Goal: Information Seeking & Learning: Find specific fact

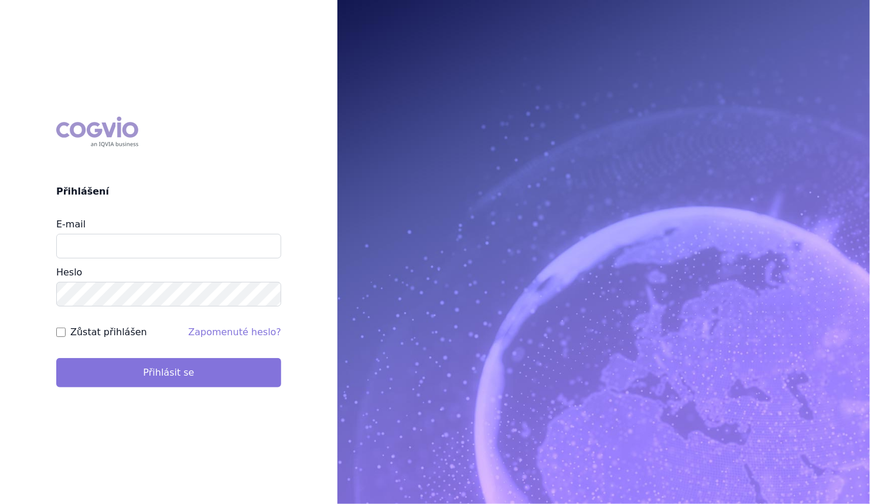
type input "[PERSON_NAME][EMAIL_ADDRESS][DOMAIN_NAME]"
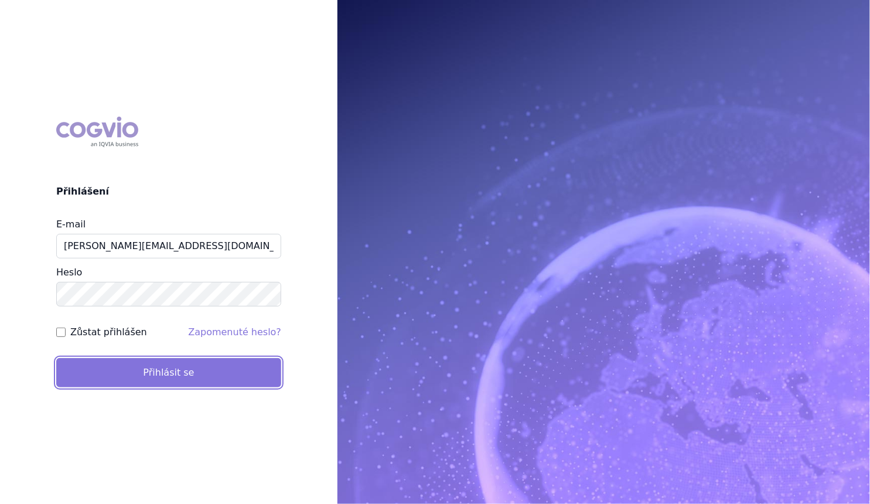
click at [143, 375] on button "Přihlásit se" at bounding box center [168, 372] width 225 height 29
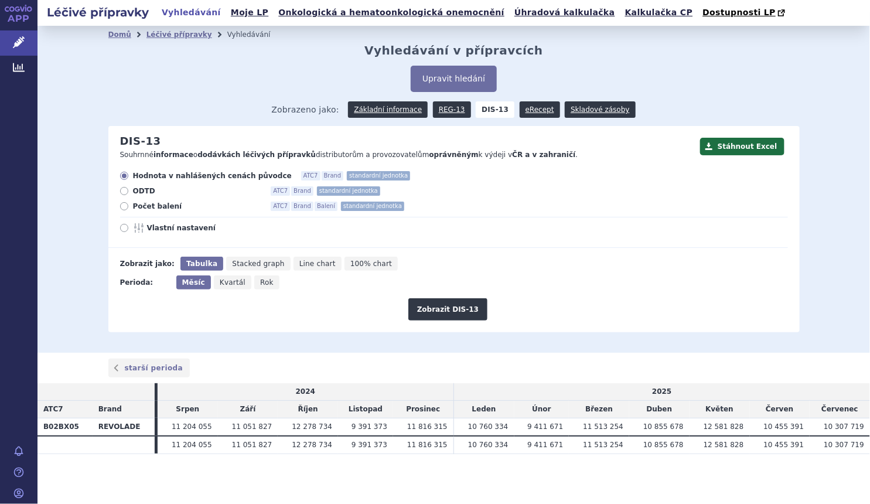
drag, startPoint x: 138, startPoint y: 209, endPoint x: 155, endPoint y: 216, distance: 17.6
click at [139, 209] on span "Počet balení" at bounding box center [197, 205] width 129 height 9
click at [129, 209] on input "Počet balení ATC7 Brand Balení standardní jednotka" at bounding box center [125, 208] width 8 height 8
radio input "true"
click at [260, 285] on span "Rok" at bounding box center [266, 282] width 13 height 8
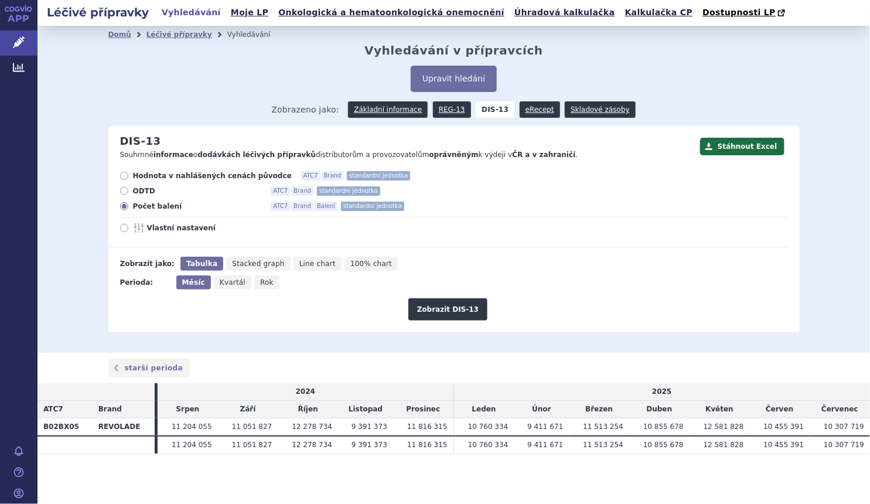
click at [254, 283] on input "Rok" at bounding box center [258, 279] width 8 height 8
radio input "true"
click at [456, 316] on button "Zobrazit DIS-13" at bounding box center [447, 309] width 79 height 22
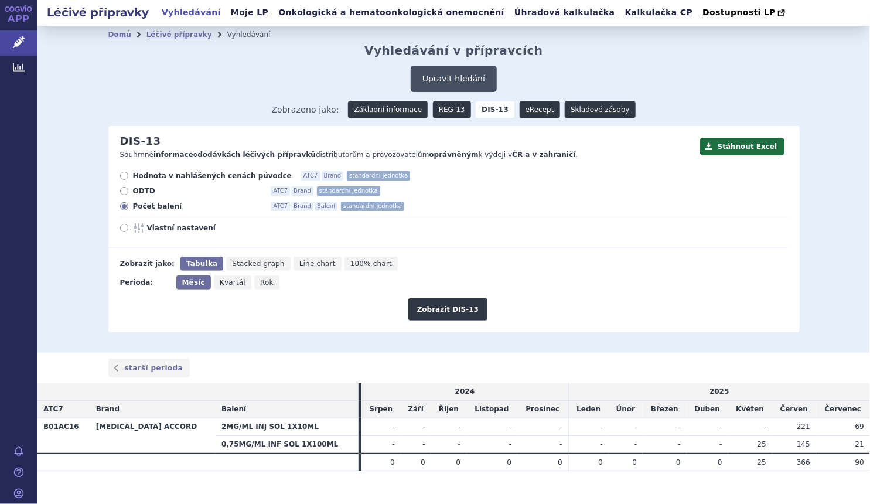
click at [442, 81] on button "Upravit hledání" at bounding box center [454, 79] width 86 height 26
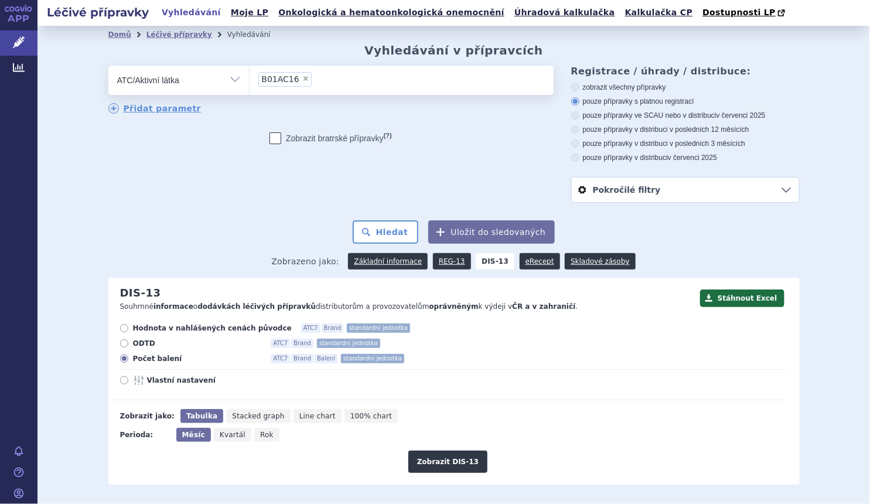
click at [302, 82] on span "×" at bounding box center [305, 78] width 7 height 7
click at [250, 82] on select "B01AC16" at bounding box center [249, 79] width 1 height 29
select select
click at [295, 82] on ul at bounding box center [402, 78] width 304 height 25
click at [250, 82] on select at bounding box center [249, 79] width 1 height 29
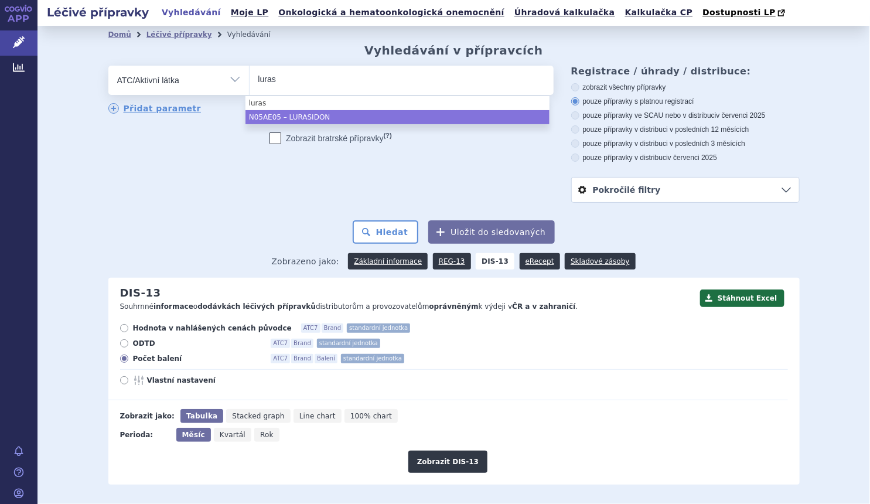
type input "luras"
select select "N05AE05"
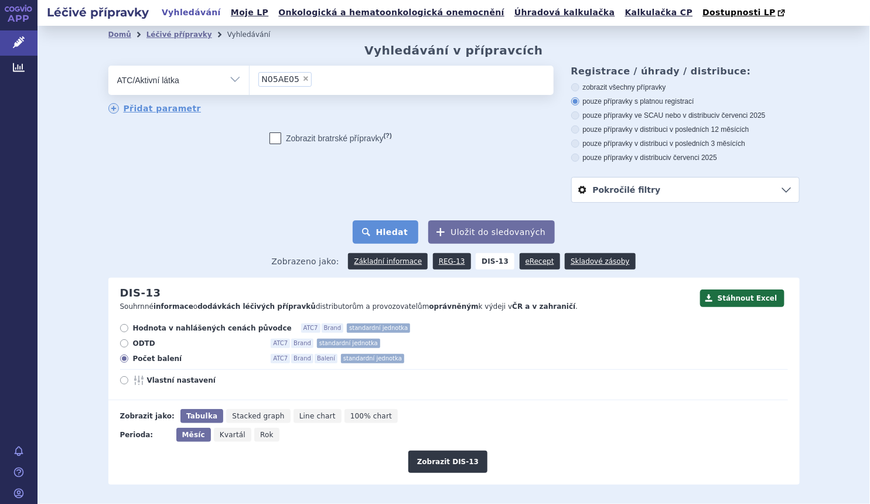
click at [389, 233] on button "Hledat" at bounding box center [386, 231] width 66 height 23
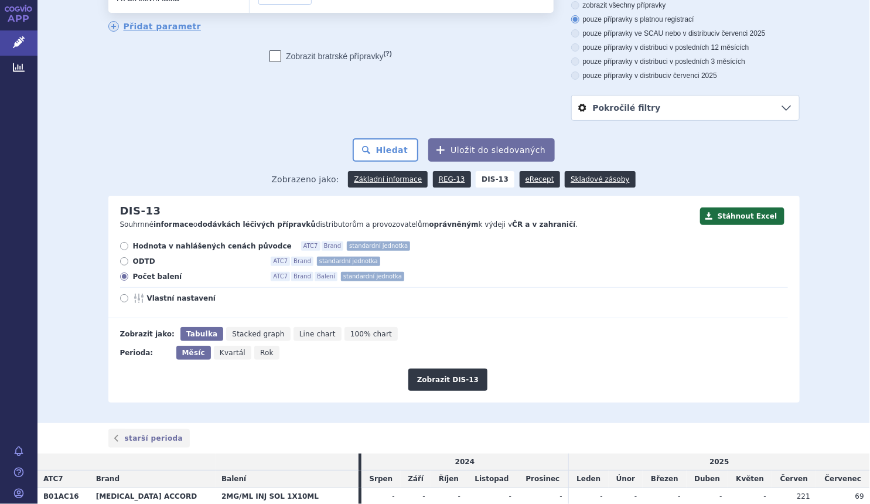
scroll to position [159, 0]
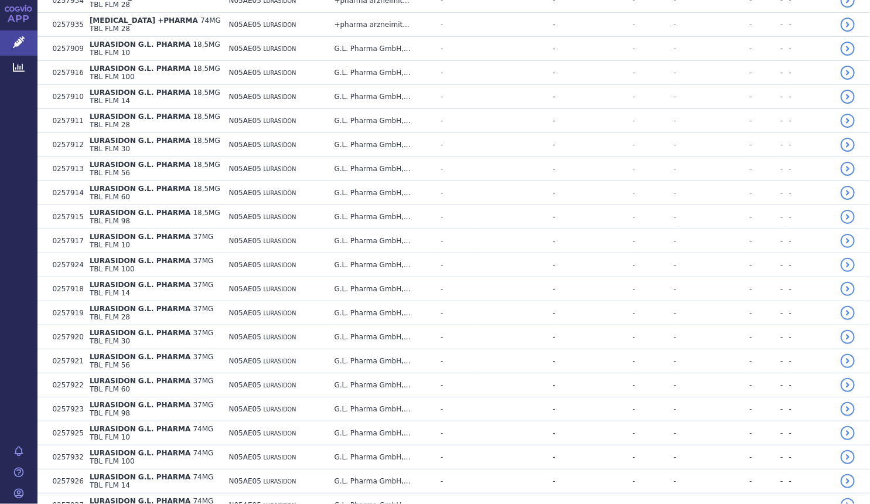
scroll to position [2097, 0]
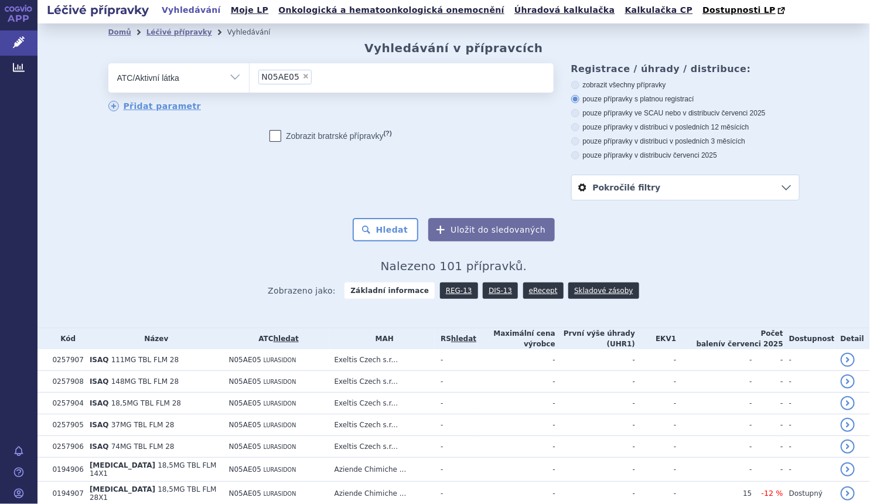
scroll to position [0, 0]
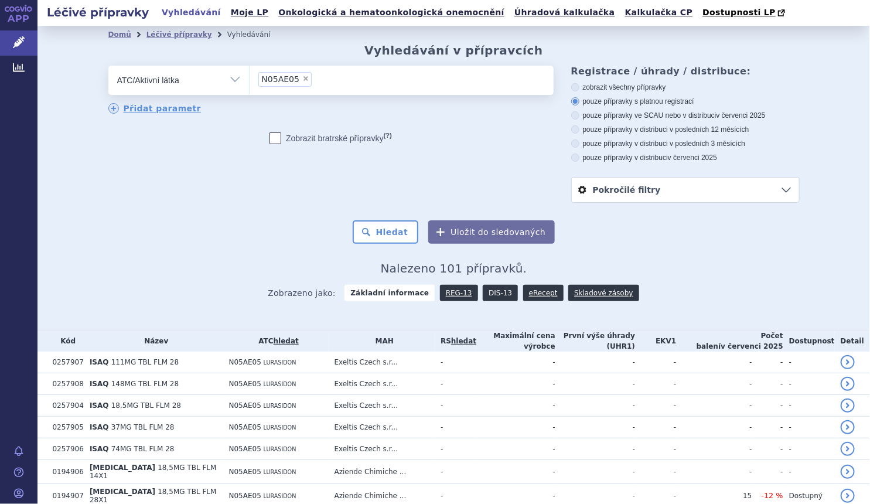
click at [483, 296] on link "DIS-13" at bounding box center [500, 293] width 35 height 16
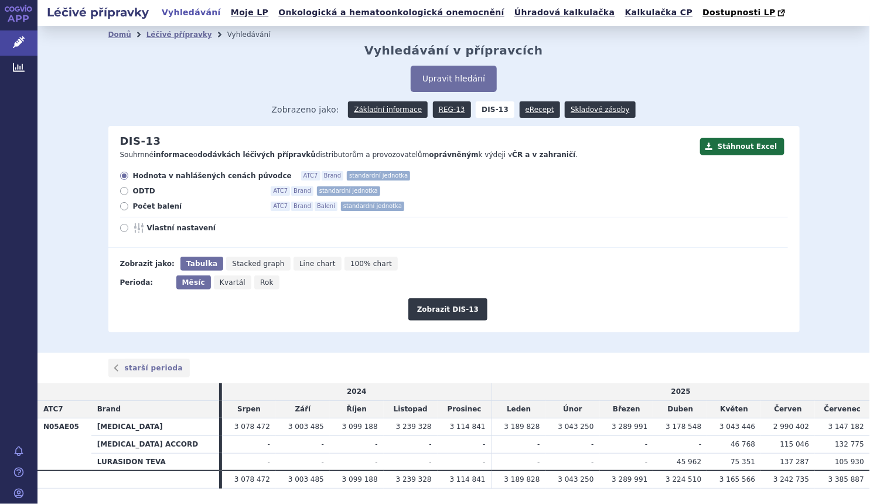
click at [150, 206] on span "Počet balení" at bounding box center [197, 205] width 129 height 9
click at [129, 206] on input "Počet balení ATC7 Brand Balení standardní jednotka" at bounding box center [125, 208] width 8 height 8
radio input "true"
click at [452, 305] on button "Zobrazit DIS-13" at bounding box center [447, 309] width 79 height 22
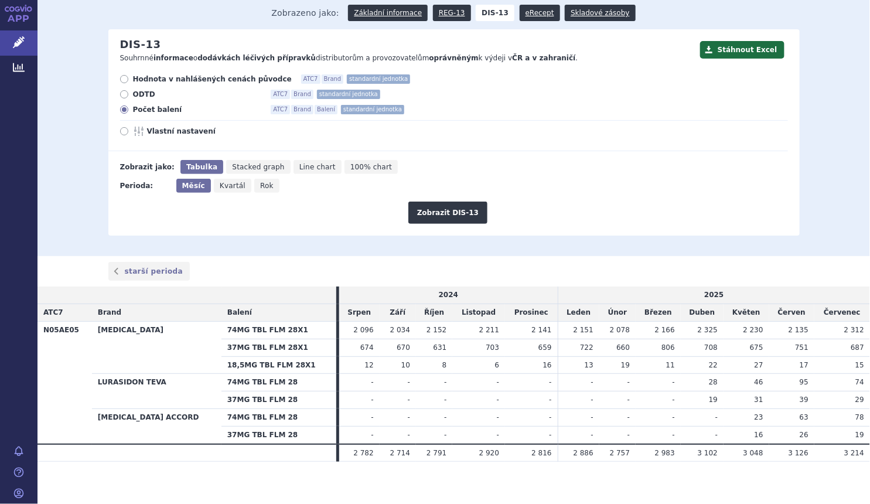
scroll to position [102, 0]
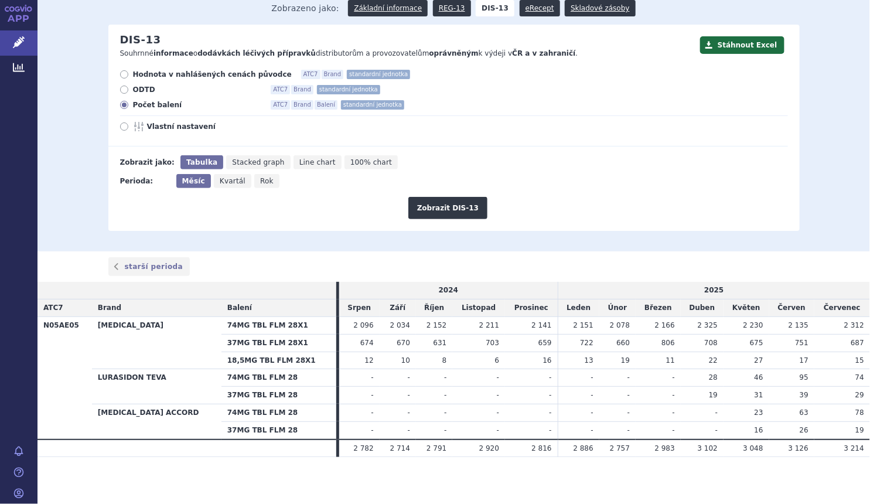
click at [265, 180] on icon "Rok" at bounding box center [266, 181] width 25 height 14
click at [262, 180] on input "Rok" at bounding box center [258, 178] width 8 height 8
radio input "true"
click at [474, 205] on button "Zobrazit DIS-13" at bounding box center [447, 208] width 79 height 22
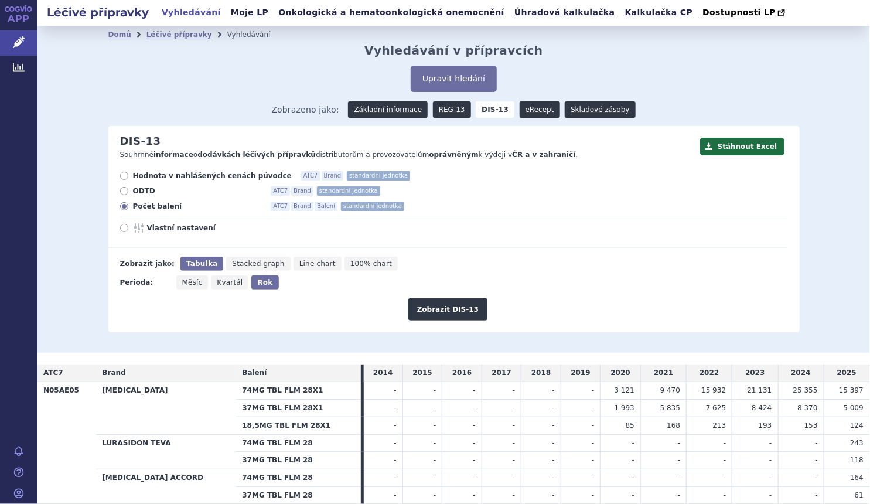
scroll to position [66, 0]
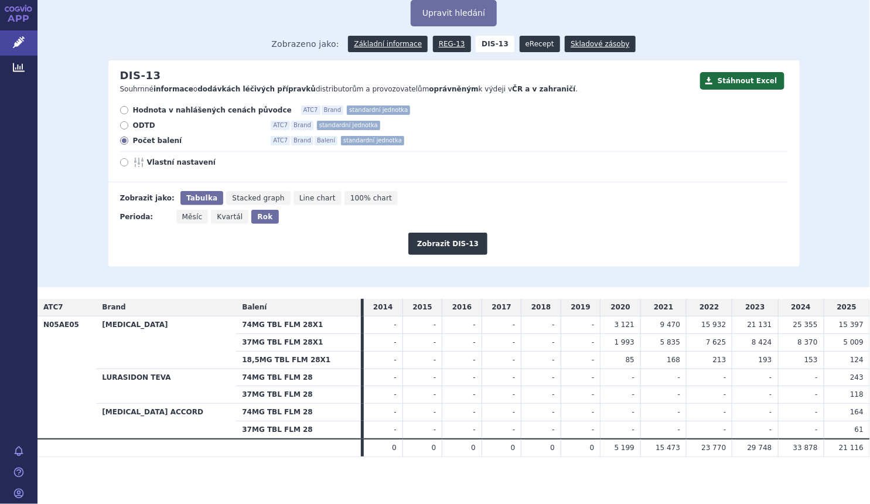
click at [521, 45] on link "eRecept" at bounding box center [540, 44] width 40 height 16
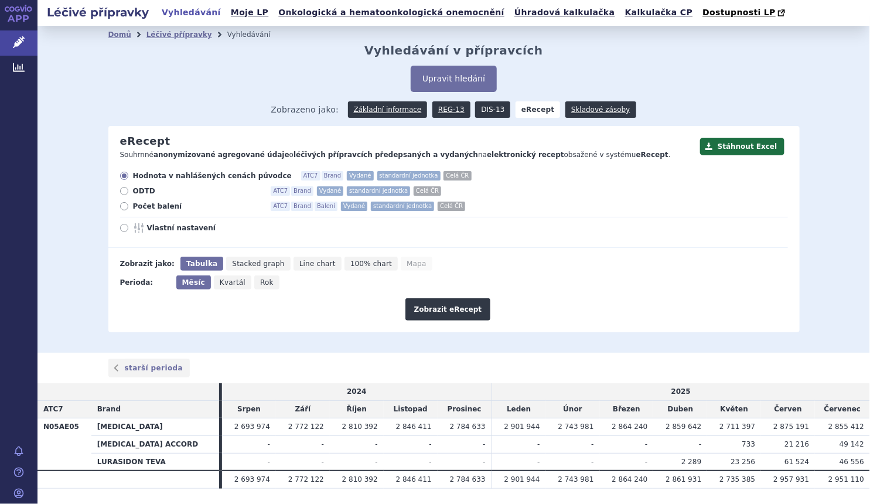
click at [481, 106] on link "DIS-13" at bounding box center [492, 109] width 35 height 16
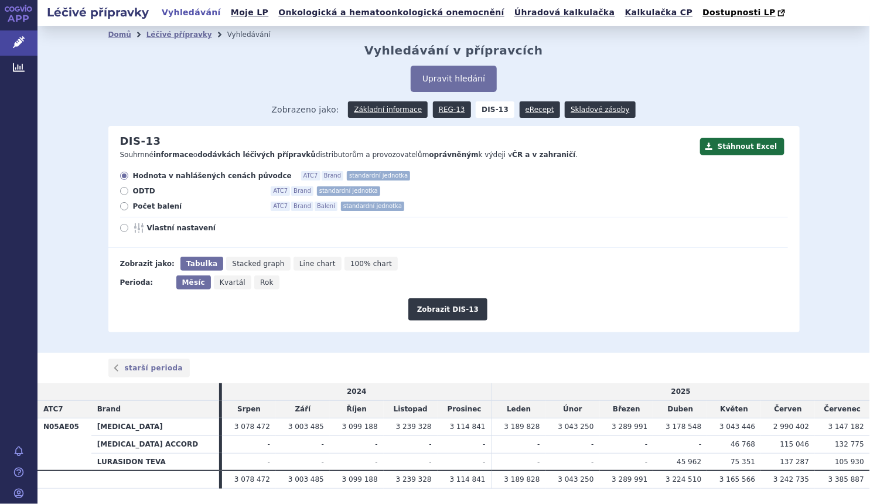
click at [138, 207] on span "Počet balení" at bounding box center [197, 205] width 129 height 9
click at [129, 207] on input "Počet balení ATC7 Brand Balení standardní jednotka" at bounding box center [125, 208] width 8 height 8
radio input "true"
click at [453, 301] on button "Zobrazit DIS-13" at bounding box center [447, 309] width 79 height 22
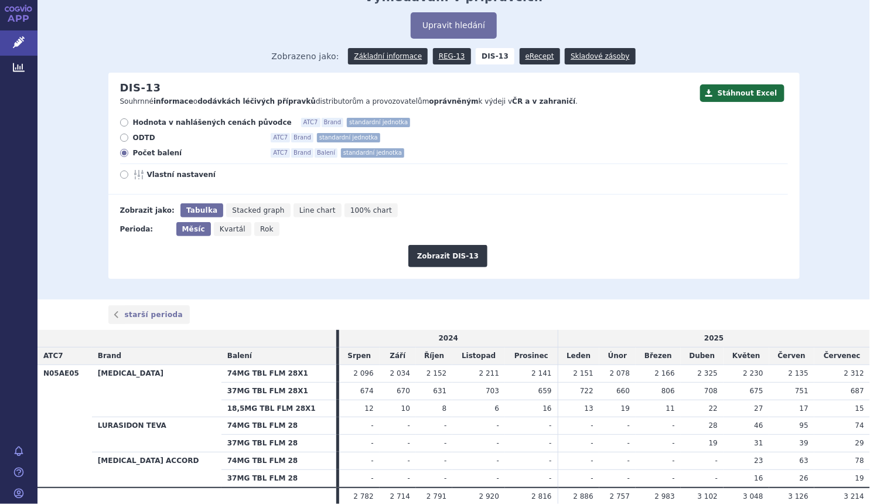
scroll to position [102, 0]
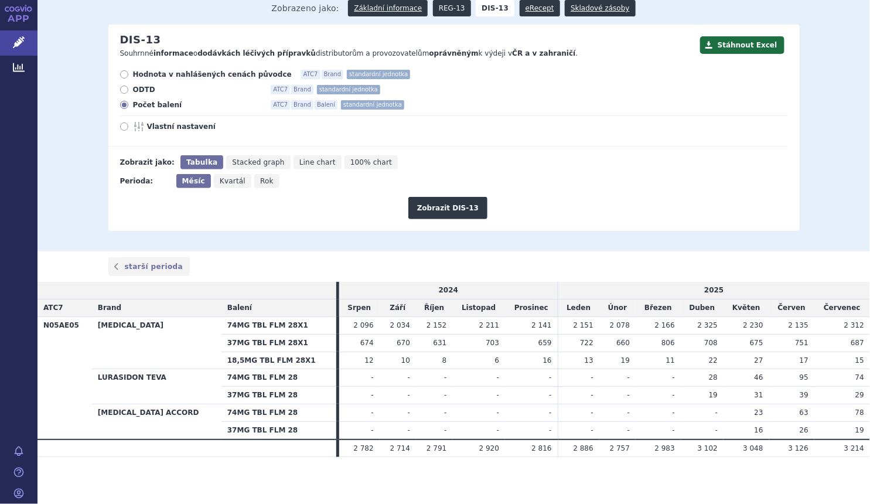
click at [446, 6] on link "REG-13" at bounding box center [452, 8] width 38 height 16
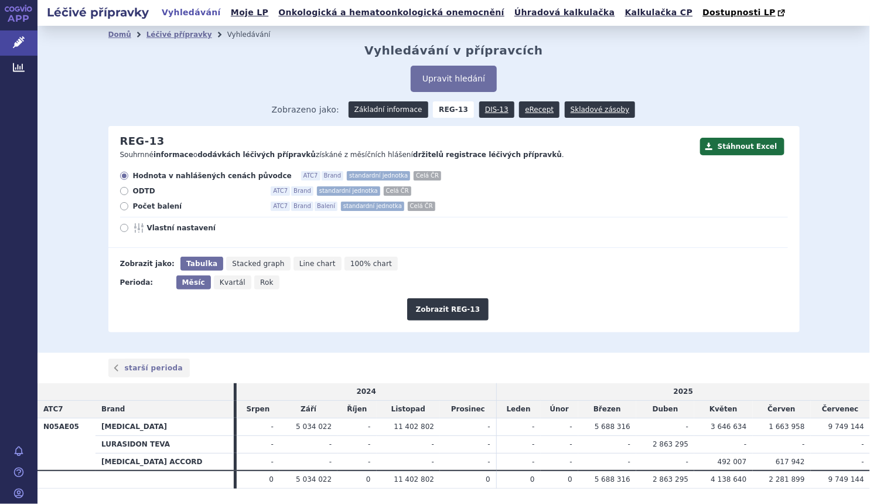
click at [387, 110] on link "Základní informace" at bounding box center [388, 109] width 80 height 16
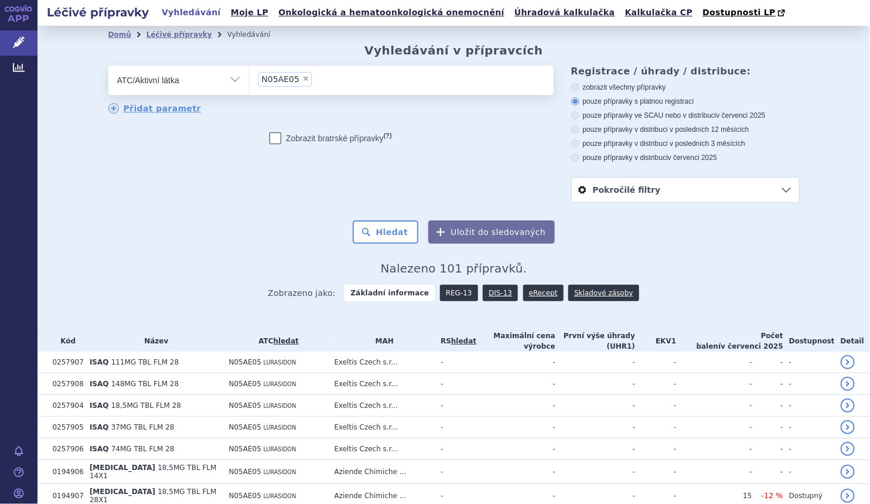
click at [451, 293] on link "REG-13" at bounding box center [459, 293] width 38 height 16
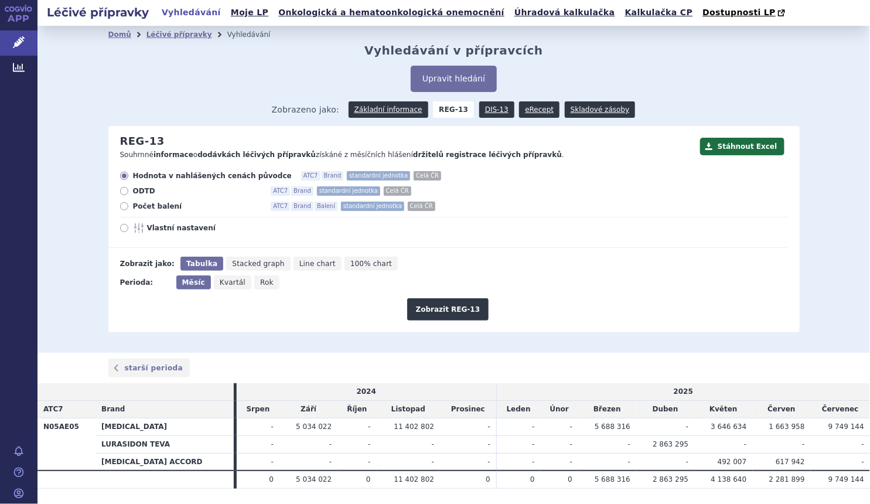
click at [161, 203] on span "Počet balení" at bounding box center [197, 205] width 129 height 9
click at [129, 204] on input "Počet balení ATC7 Brand Balení standardní jednotka Celá ČR" at bounding box center [125, 208] width 8 height 8
radio input "true"
click at [463, 306] on button "Zobrazit REG-13" at bounding box center [448, 309] width 82 height 22
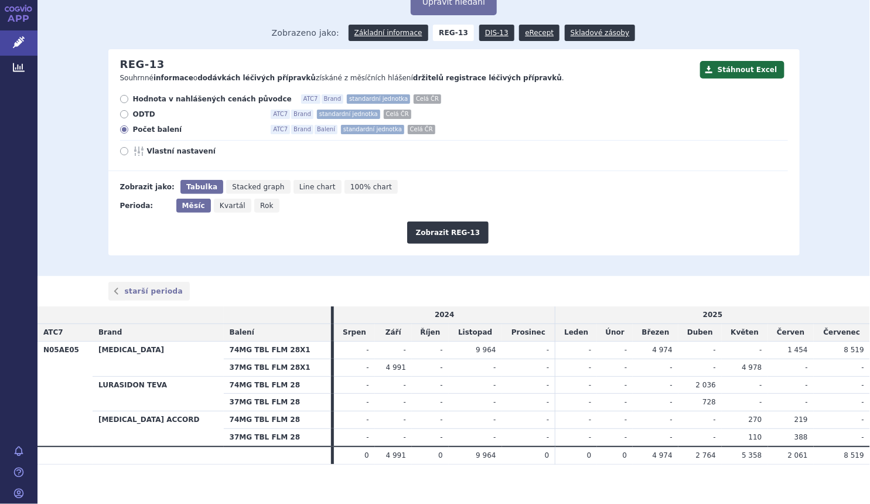
scroll to position [84, 0]
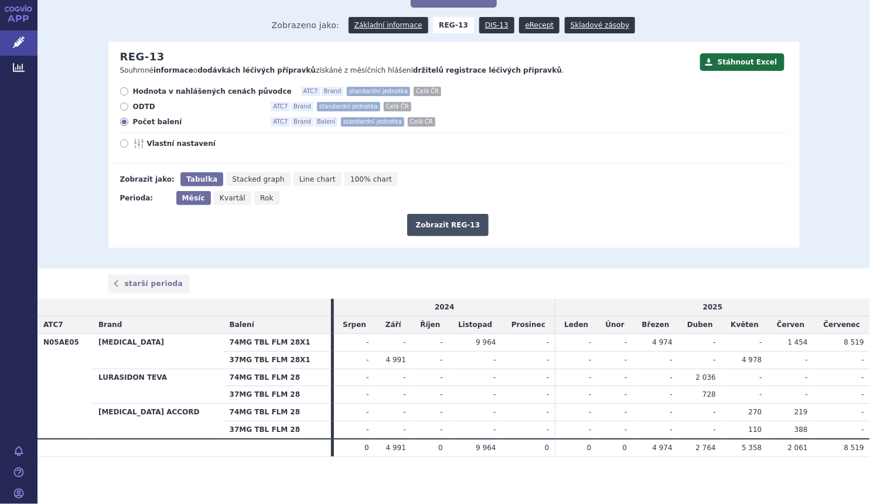
click at [445, 228] on button "Zobrazit REG-13" at bounding box center [448, 225] width 82 height 22
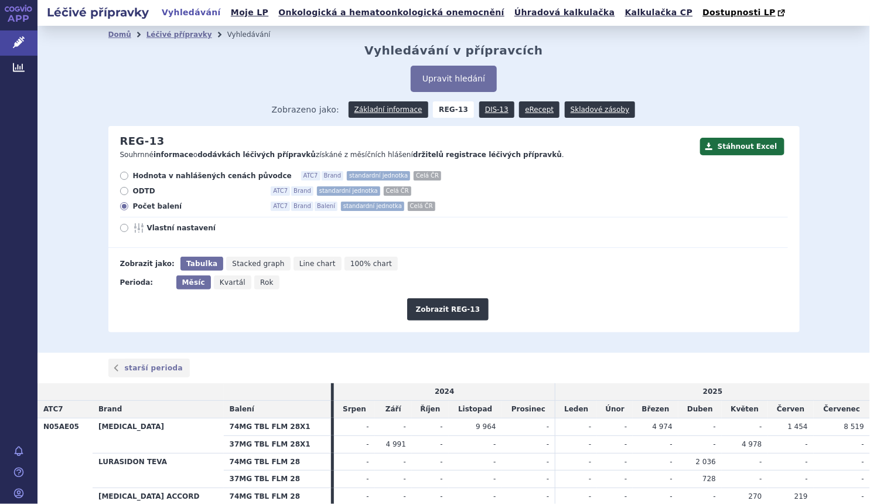
click at [480, 310] on div "Zobrazit REG-13" at bounding box center [447, 304] width 679 height 31
click at [461, 318] on button "Zobrazit REG-13" at bounding box center [448, 309] width 82 height 22
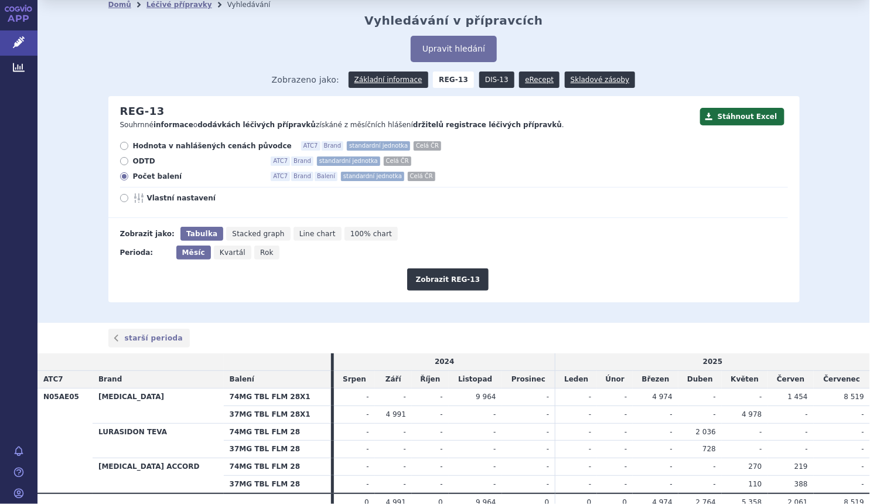
click at [484, 83] on link "DIS-13" at bounding box center [496, 79] width 35 height 16
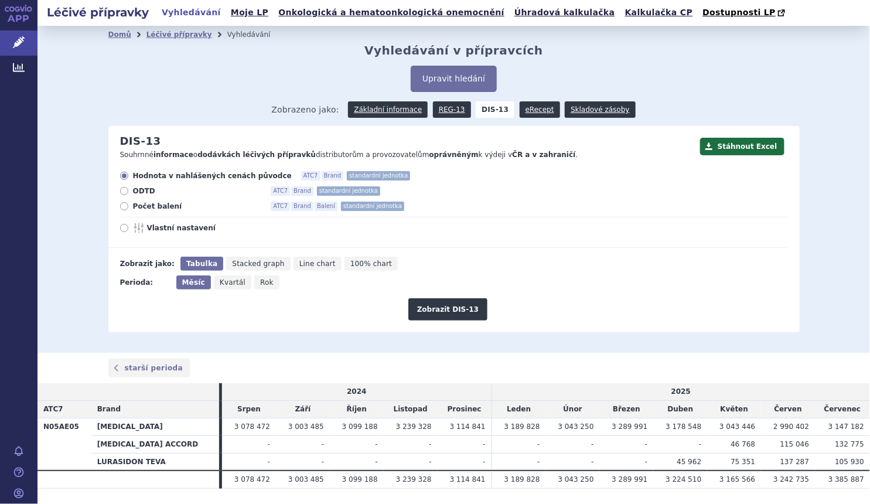
click at [160, 205] on span "Počet balení" at bounding box center [197, 205] width 129 height 9
click at [129, 205] on input "Počet balení ATC7 Brand Balení standardní jednotka" at bounding box center [125, 208] width 8 height 8
radio input "true"
click at [429, 309] on button "Zobrazit DIS-13" at bounding box center [447, 309] width 79 height 22
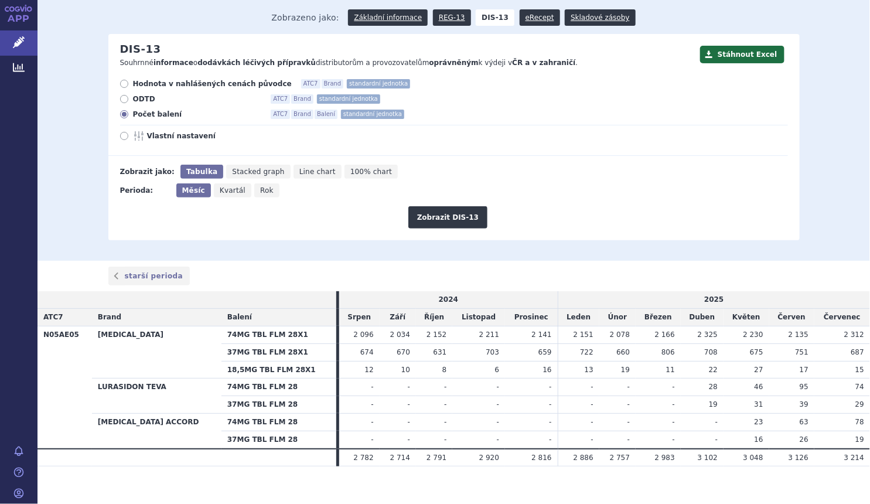
scroll to position [102, 0]
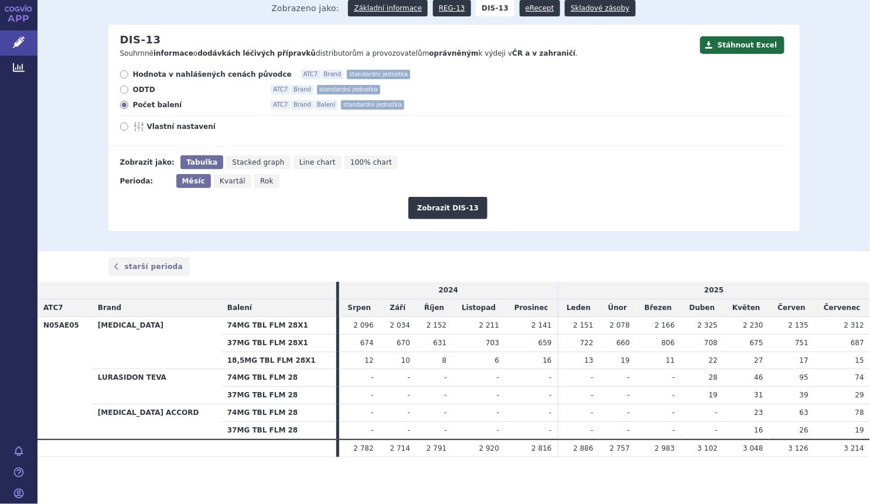
click at [169, 251] on div "starší perioda" at bounding box center [453, 266] width 832 height 30
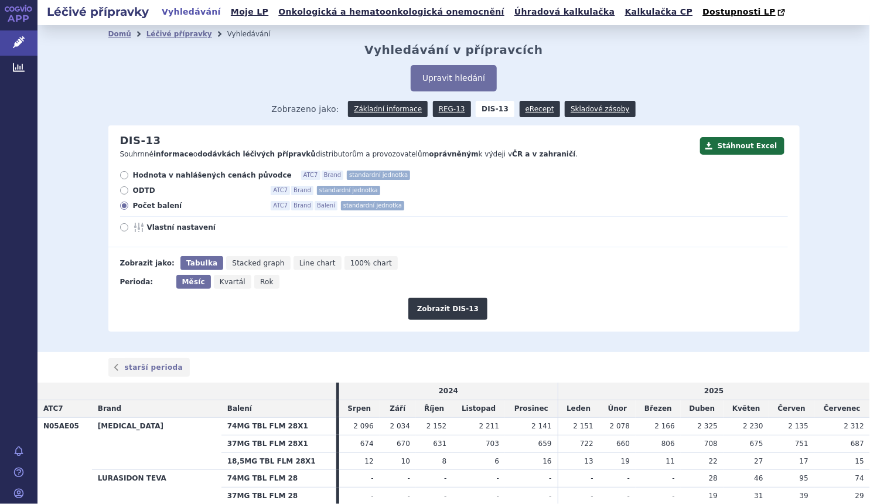
scroll to position [0, 0]
click at [433, 74] on button "Upravit hledání" at bounding box center [454, 79] width 86 height 26
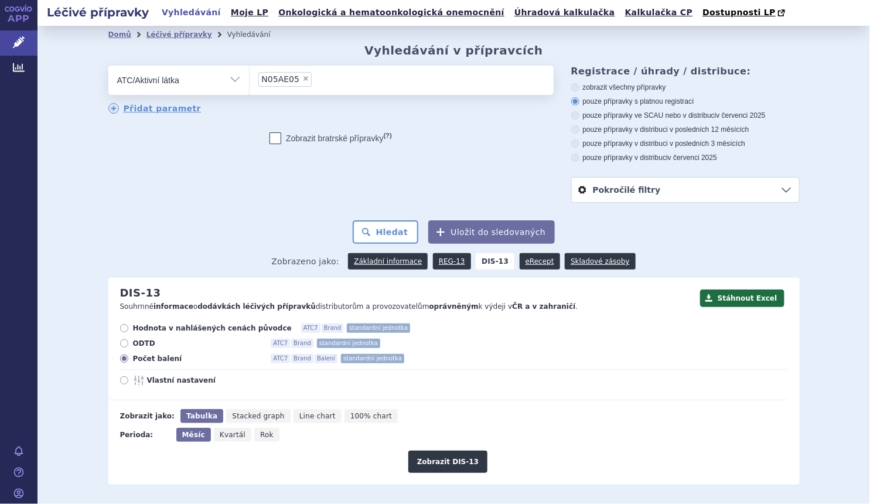
click at [302, 82] on span "×" at bounding box center [305, 78] width 7 height 7
click at [250, 82] on select "N05AE05" at bounding box center [249, 79] width 1 height 29
select select
click at [298, 82] on ul at bounding box center [402, 78] width 304 height 25
click at [250, 82] on select at bounding box center [249, 79] width 1 height 29
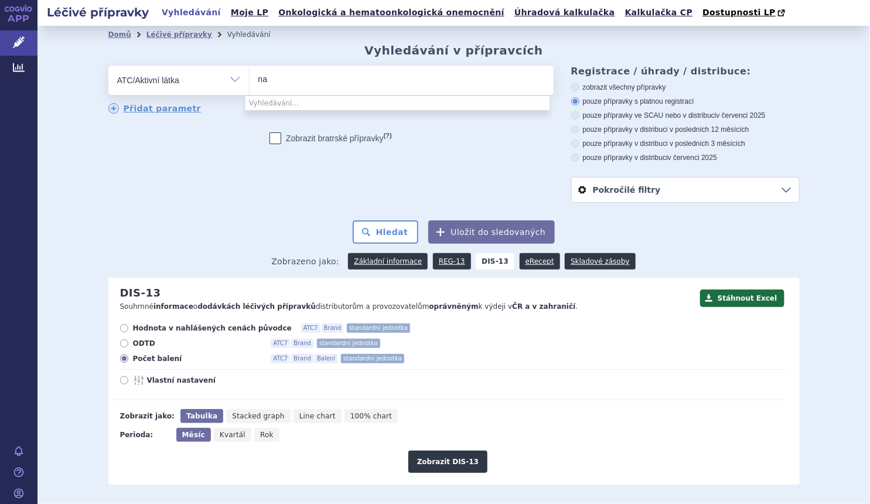
type input "n"
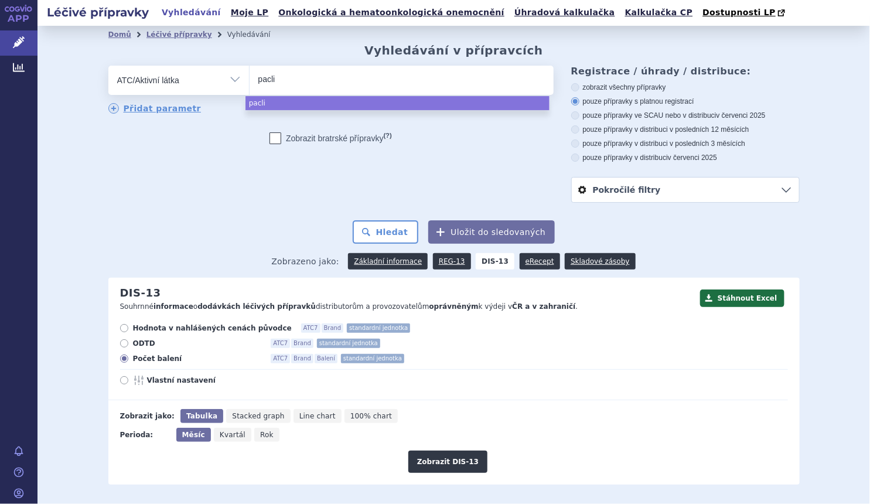
drag, startPoint x: 279, startPoint y: 82, endPoint x: 244, endPoint y: 83, distance: 34.6
click at [249, 83] on div "pacli" at bounding box center [401, 80] width 305 height 29
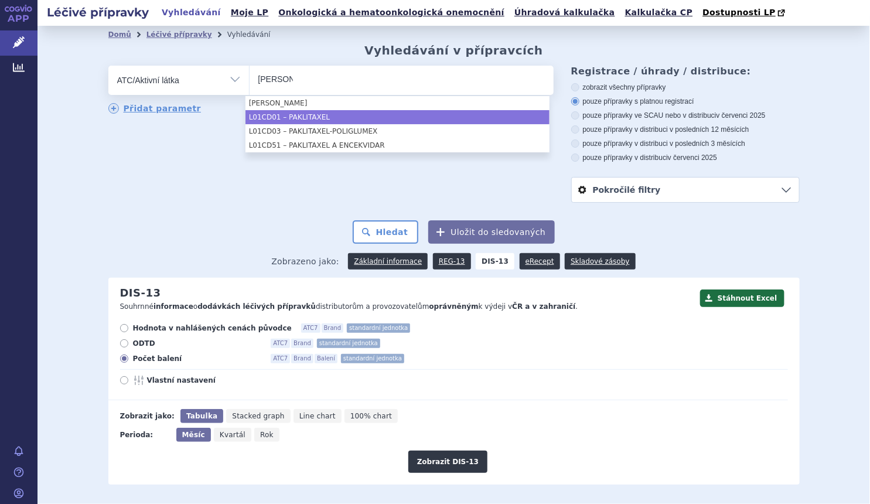
type input "pakli"
select select "L01CD01"
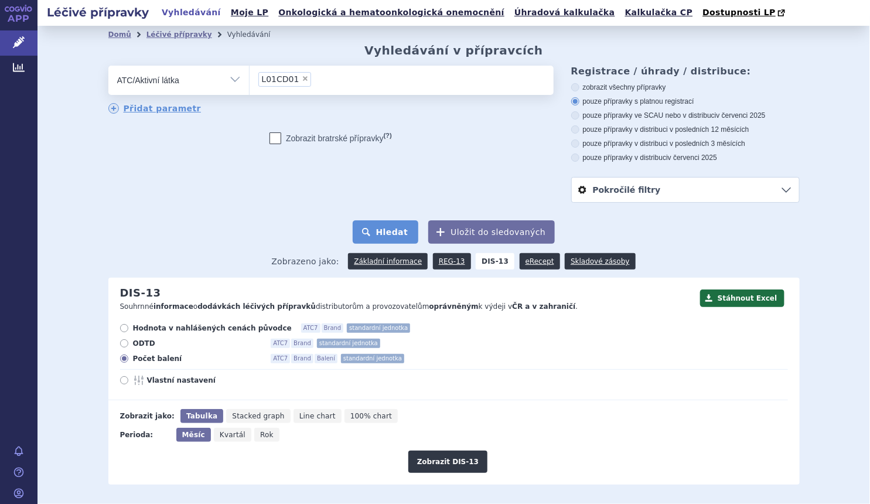
click at [399, 234] on button "Hledat" at bounding box center [386, 231] width 66 height 23
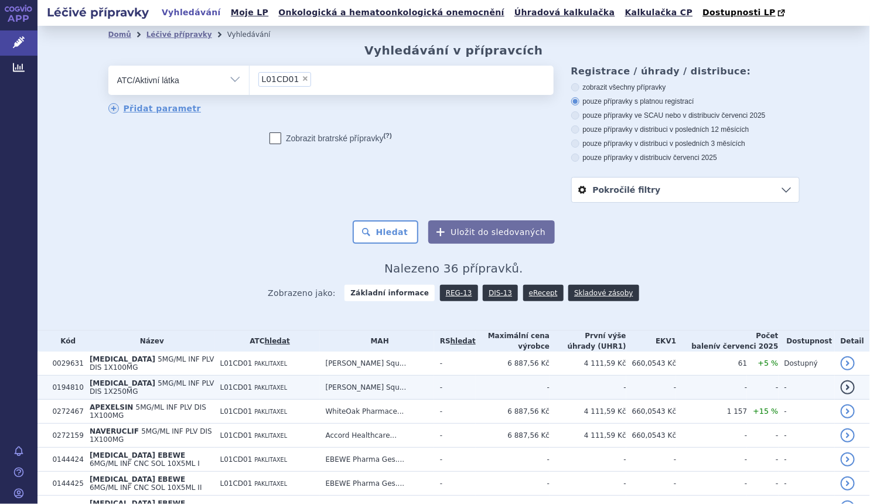
scroll to position [159, 0]
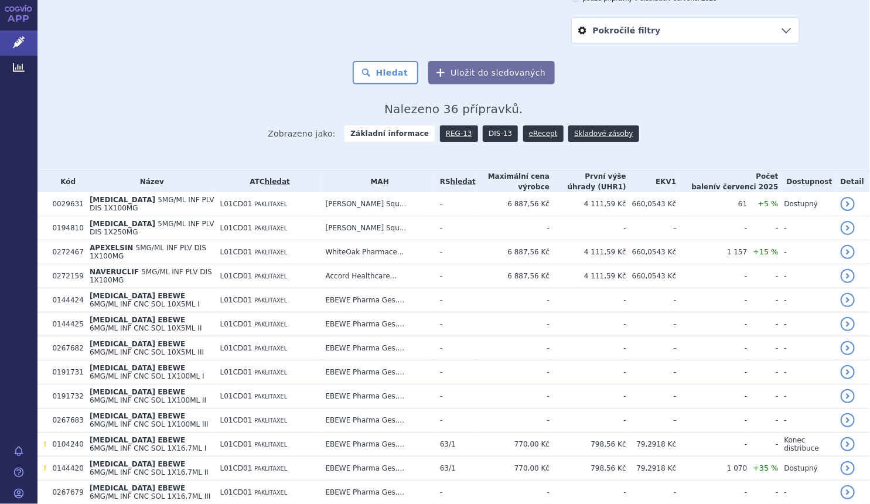
click at [484, 131] on link "DIS-13" at bounding box center [500, 133] width 35 height 16
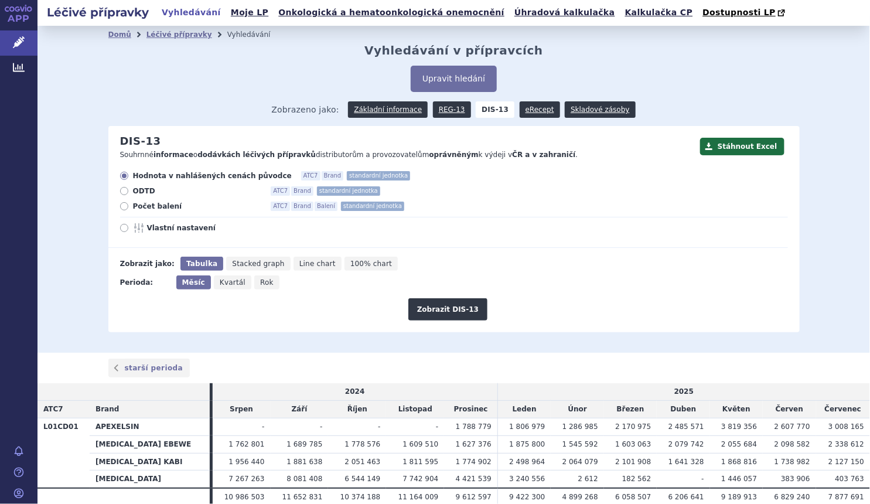
scroll to position [50, 0]
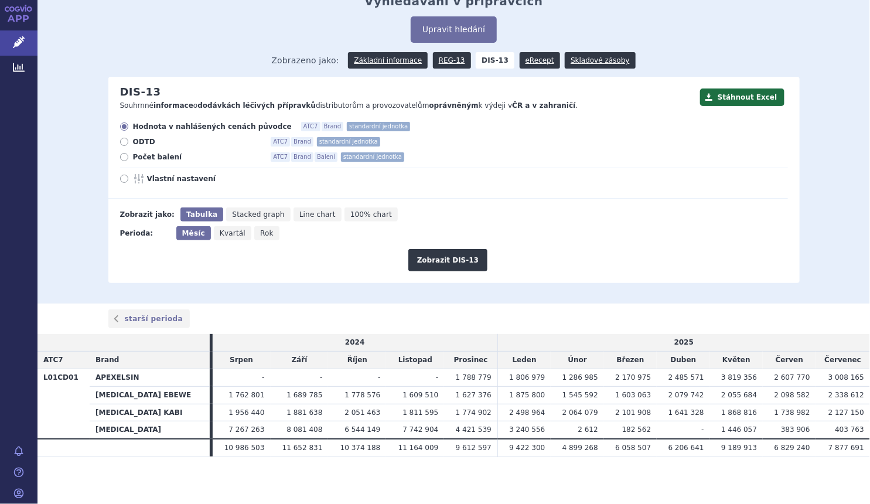
click at [156, 156] on span "Počet balení" at bounding box center [197, 156] width 129 height 9
click at [129, 156] on input "Počet balení ATC7 Brand Balení standardní jednotka" at bounding box center [125, 159] width 8 height 8
radio input "true"
click at [260, 234] on span "Rok" at bounding box center [266, 233] width 13 height 8
click at [254, 234] on input "Rok" at bounding box center [258, 230] width 8 height 8
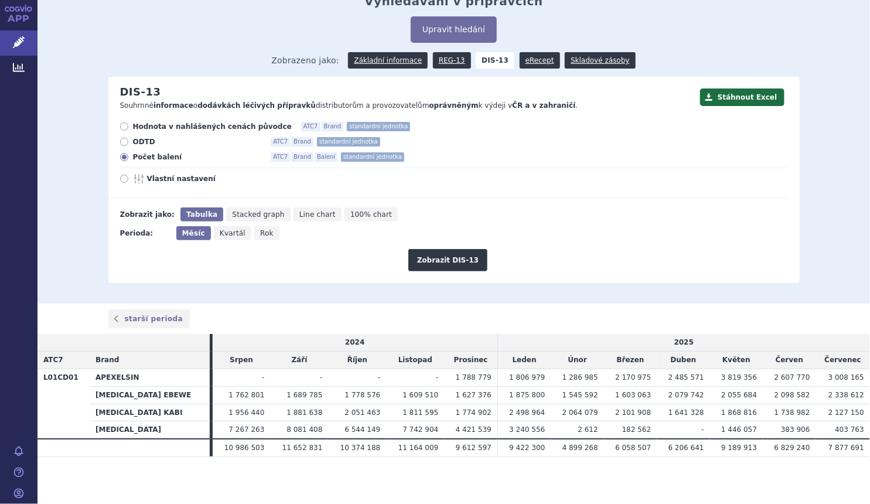
radio input "true"
drag, startPoint x: 156, startPoint y: 151, endPoint x: 170, endPoint y: 171, distance: 24.5
click at [156, 151] on div "Hodnota v nahlášených cenách původce ATC7 Brand standardní jednotka ODTD ATC7 B…" at bounding box center [447, 160] width 679 height 77
click at [187, 235] on span "Měsíc" at bounding box center [192, 233] width 20 height 8
click at [184, 234] on input "Měsíc" at bounding box center [180, 230] width 8 height 8
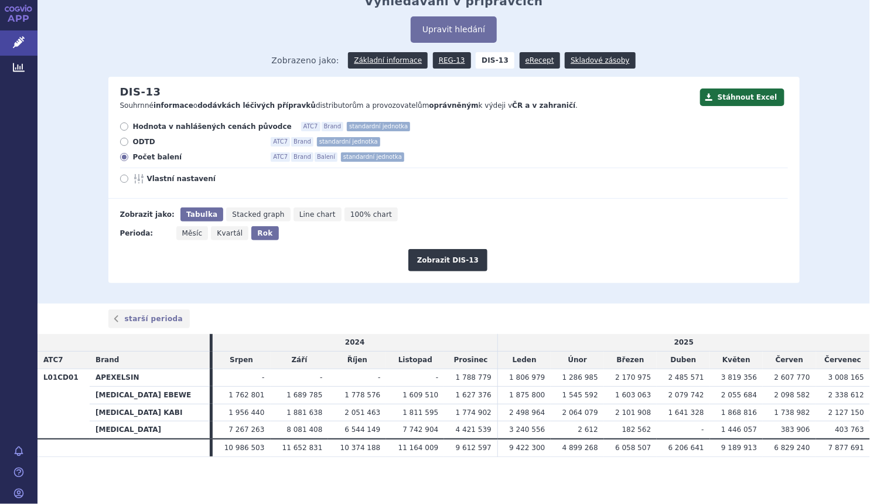
radio input "true"
click at [449, 258] on button "Zobrazit DIS-13" at bounding box center [447, 260] width 79 height 22
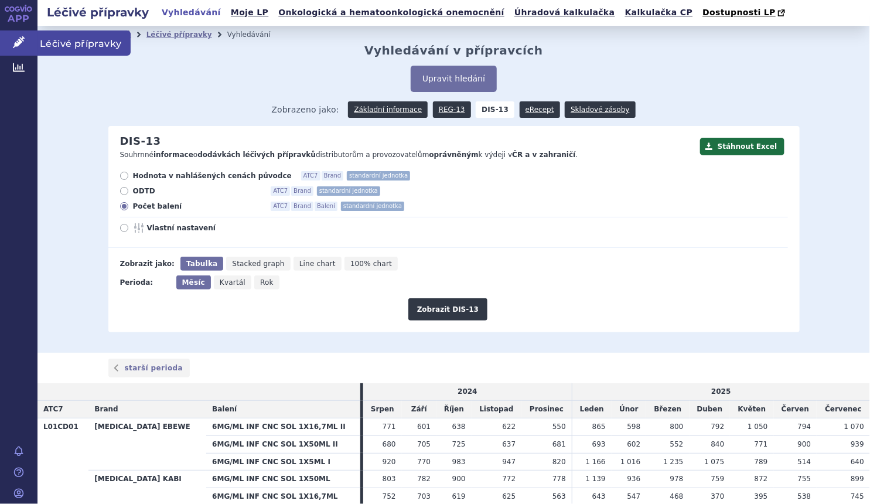
click at [14, 42] on icon at bounding box center [19, 42] width 12 height 12
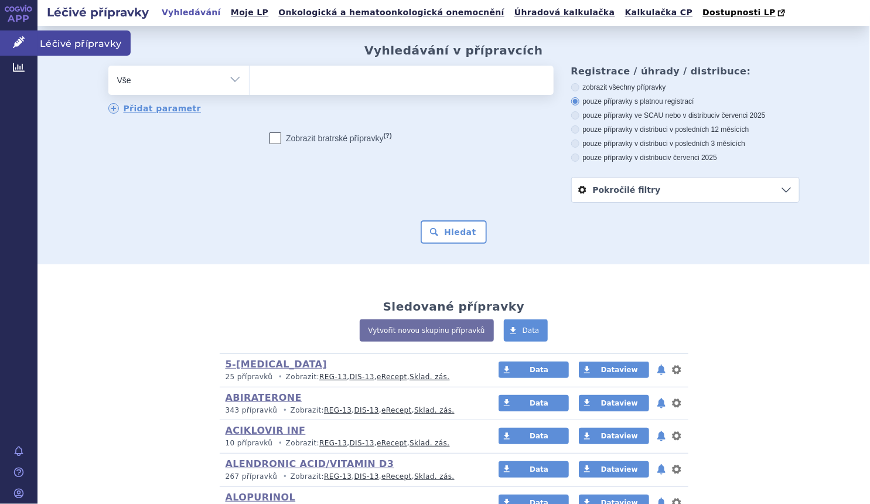
click at [26, 35] on link "Léčivé přípravky" at bounding box center [18, 42] width 37 height 25
select select "filter-atc-group"
click at [108, 66] on select "Vše Přípravek/SUKL kód MAH VPOIS ATC/Aktivní látka Léková forma Síla" at bounding box center [178, 79] width 141 height 26
click at [269, 76] on ul at bounding box center [402, 78] width 304 height 25
click at [250, 76] on select at bounding box center [249, 79] width 1 height 29
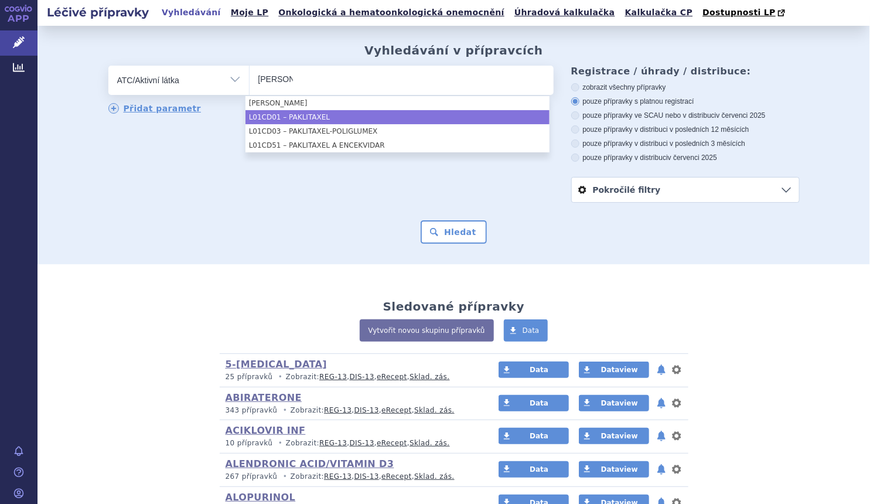
type input "pakli"
select select "L01CD01"
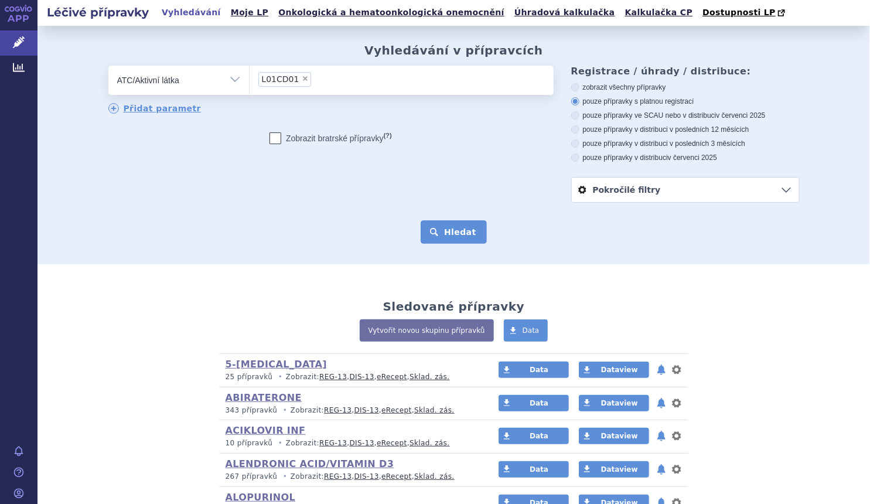
click at [437, 235] on button "Hledat" at bounding box center [454, 231] width 66 height 23
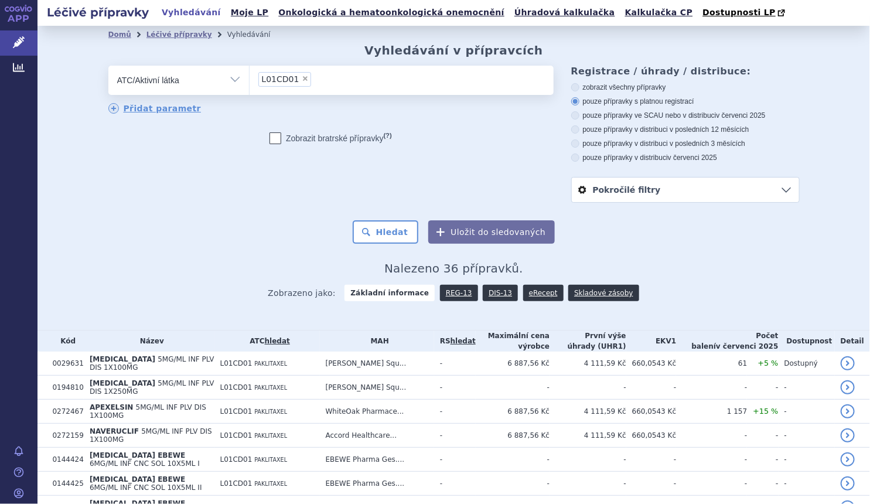
click at [156, 340] on th "Název" at bounding box center [149, 340] width 131 height 21
click at [68, 343] on th "Kód" at bounding box center [64, 340] width 37 height 21
click at [673, 190] on link "Pokročilé filtry" at bounding box center [685, 189] width 227 height 25
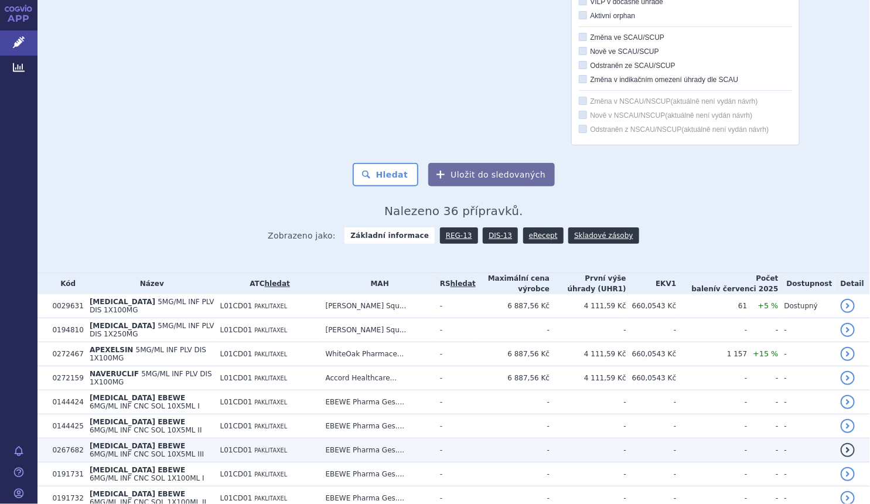
scroll to position [479, 0]
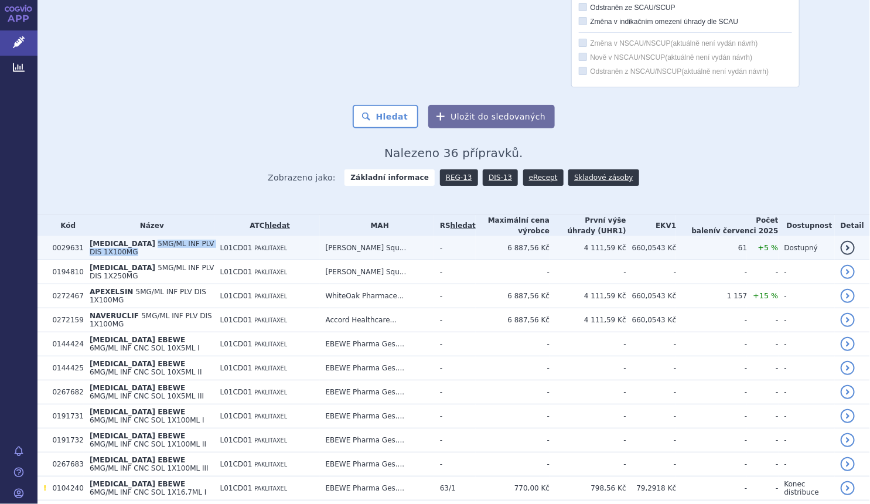
drag, startPoint x: 228, startPoint y: 244, endPoint x: 124, endPoint y: 250, distance: 105.0
click at [124, 250] on td "ABRAXANE 5MG/ML INF PLV DIS 1X100MG" at bounding box center [149, 248] width 131 height 24
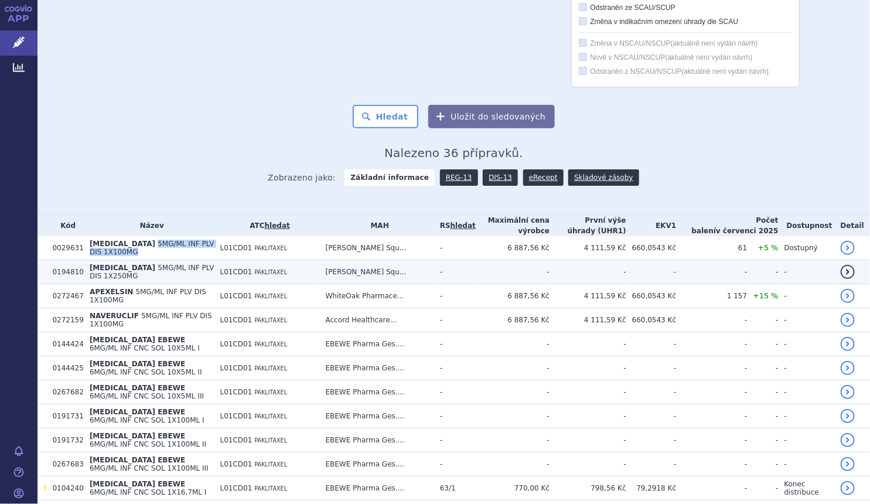
copy span "5MG/ML INF PLV DIS 1X100MG"
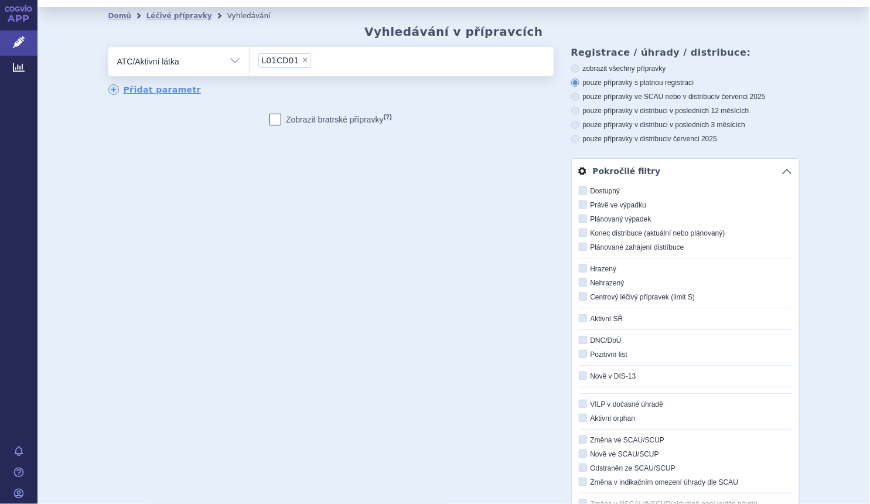
scroll to position [0, 0]
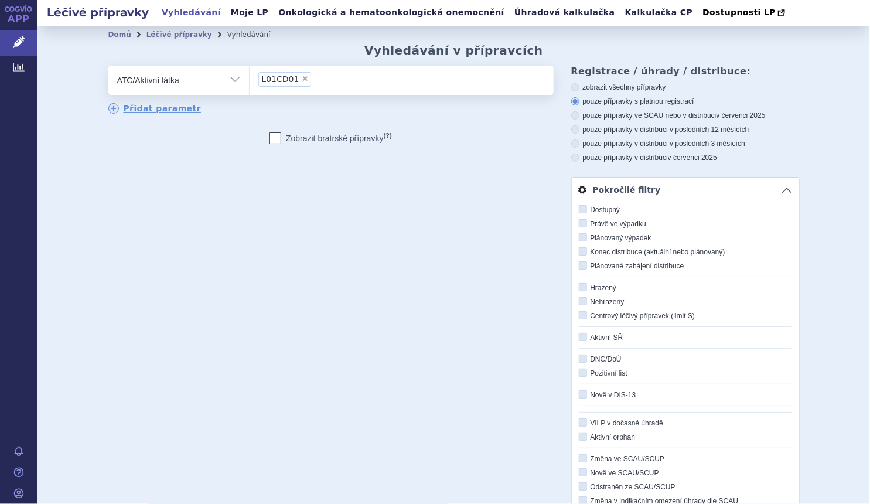
click at [231, 80] on select "Vše Přípravek/SUKL kód MAH VPOIS ATC/Aktivní látka Léková forma Síla" at bounding box center [178, 79] width 141 height 26
click at [108, 66] on select "Vše Přípravek/SUKL kód MAH VPOIS ATC/Aktivní látka Léková forma Síla" at bounding box center [178, 79] width 141 height 26
click at [226, 83] on select "Vše Přípravek/SUKL kód MAH VPOIS ATC/Aktivní látka Léková forma Síla" at bounding box center [178, 79] width 141 height 26
select select "filter-product"
click at [108, 66] on select "Vše Přípravek/SUKL kód MAH VPOIS ATC/Aktivní látka Léková forma Síla" at bounding box center [178, 79] width 141 height 26
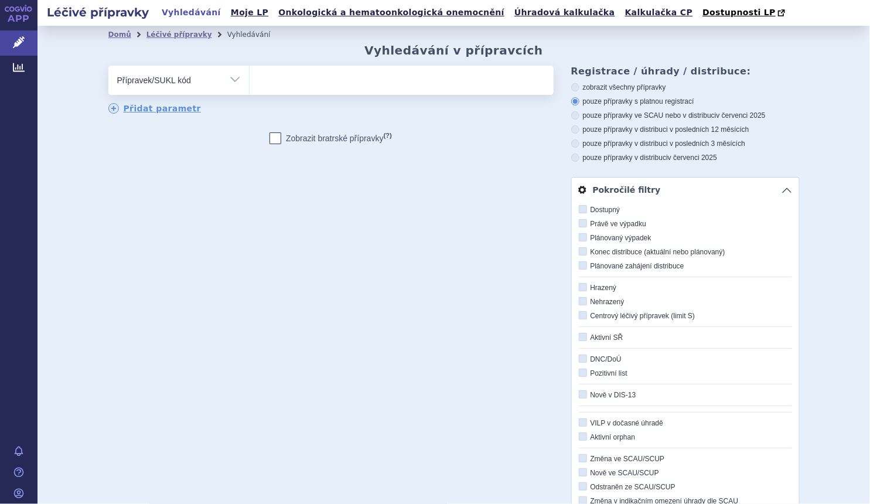
drag, startPoint x: 258, startPoint y: 83, endPoint x: 282, endPoint y: 80, distance: 24.8
click at [258, 83] on input "search" at bounding box center [261, 78] width 6 height 15
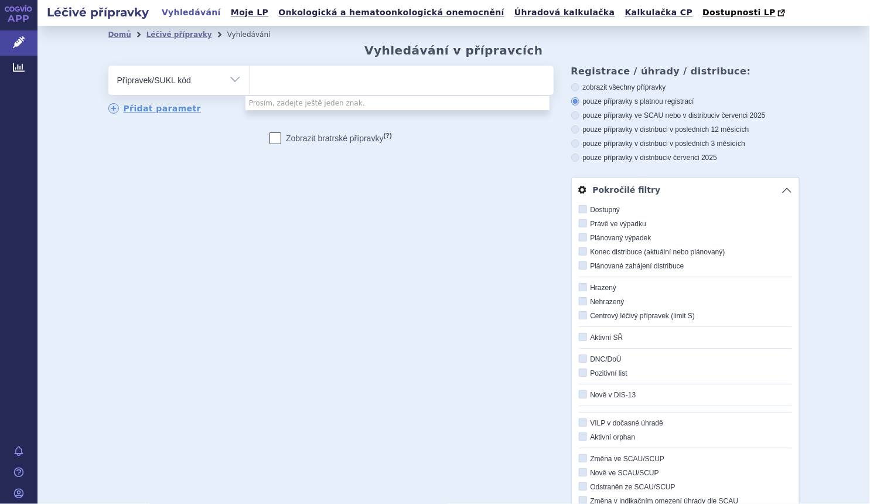
paste input "5MG/ML INF PLV DIS 1X100MG"
type input "5MG/ML INF PLV DIS 1X100MG"
select select "5MG/ML INF PLV DIS 1X100MG"
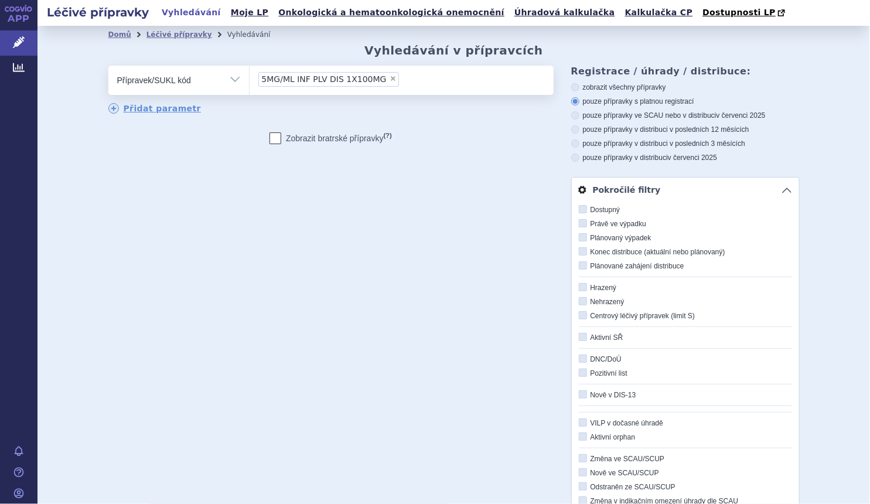
click at [389, 78] on span "×" at bounding box center [392, 78] width 7 height 7
click at [250, 78] on select "5MG/ML INF PLV DIS 1X100MG" at bounding box center [249, 79] width 1 height 29
select select
click at [380, 79] on ul at bounding box center [402, 78] width 304 height 25
click at [250, 79] on select at bounding box center [249, 79] width 1 height 29
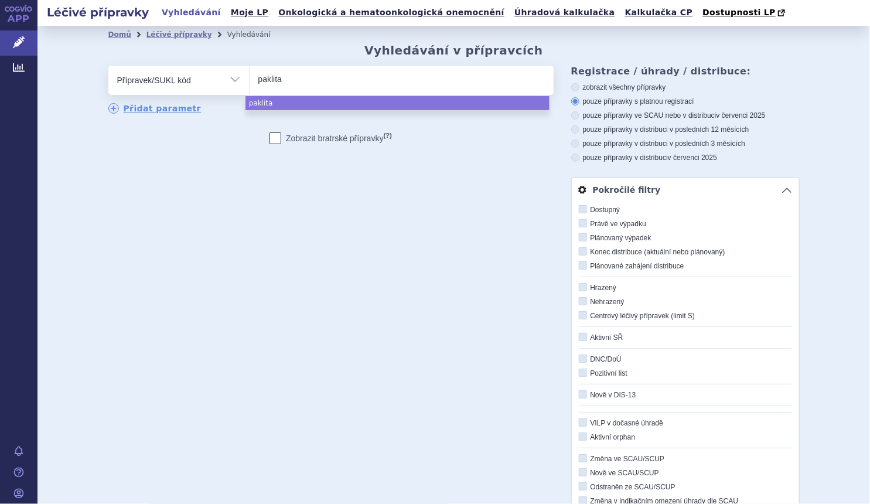
type input "paklita"
select select "paklita"
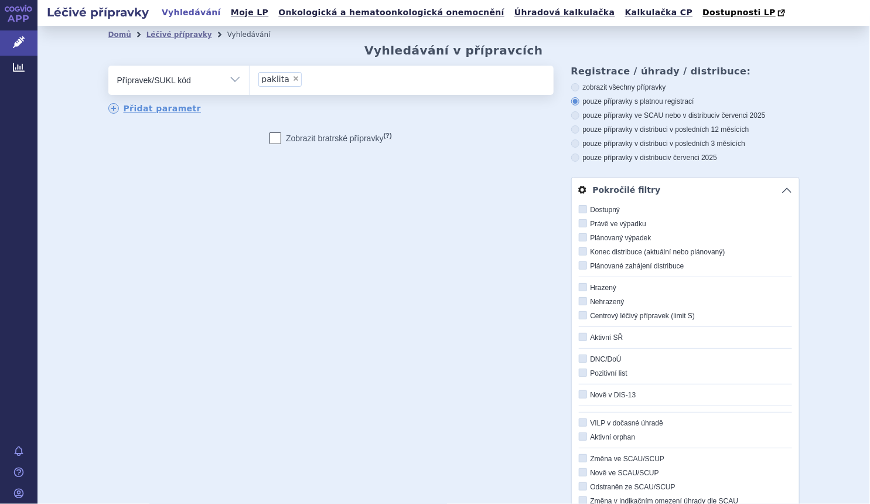
click at [237, 78] on select "Vše Přípravek/SUKL kód MAH VPOIS ATC/Aktivní látka Léková forma Síla" at bounding box center [178, 79] width 141 height 26
select select "filter-atc-group"
click at [108, 66] on select "Vše Přípravek/SUKL kód MAH VPOIS ATC/Aktivní látka Léková forma Síla" at bounding box center [178, 79] width 141 height 26
click at [318, 76] on ul at bounding box center [402, 78] width 304 height 25
click at [250, 76] on select at bounding box center [249, 79] width 1 height 29
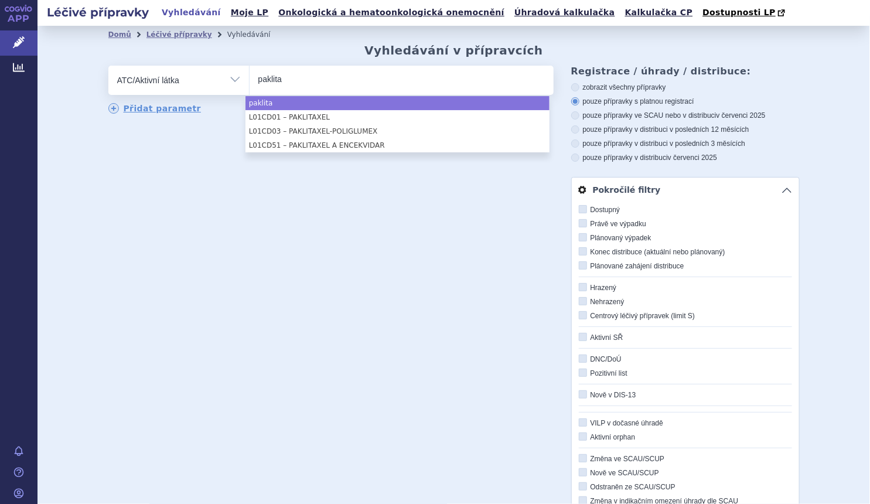
type input "paklita"
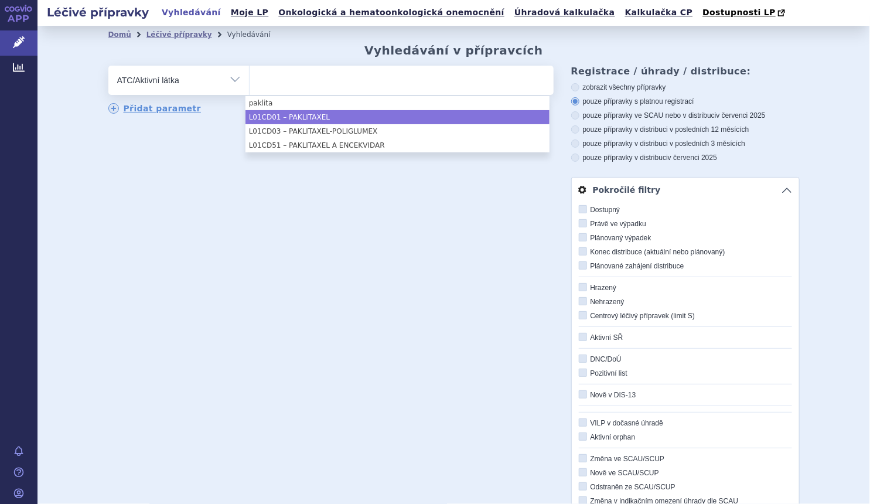
select select "L01CD01"
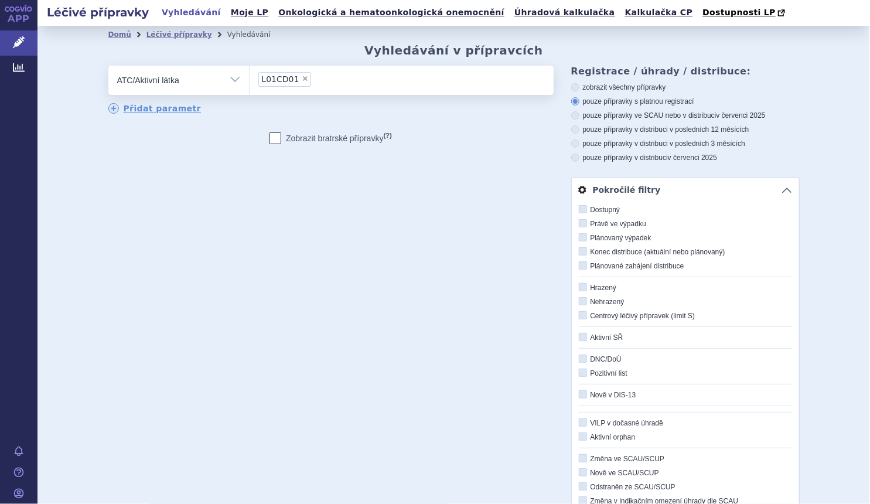
click at [315, 81] on input "L01CD01 × L01CD01" at bounding box center [318, 78] width 6 height 15
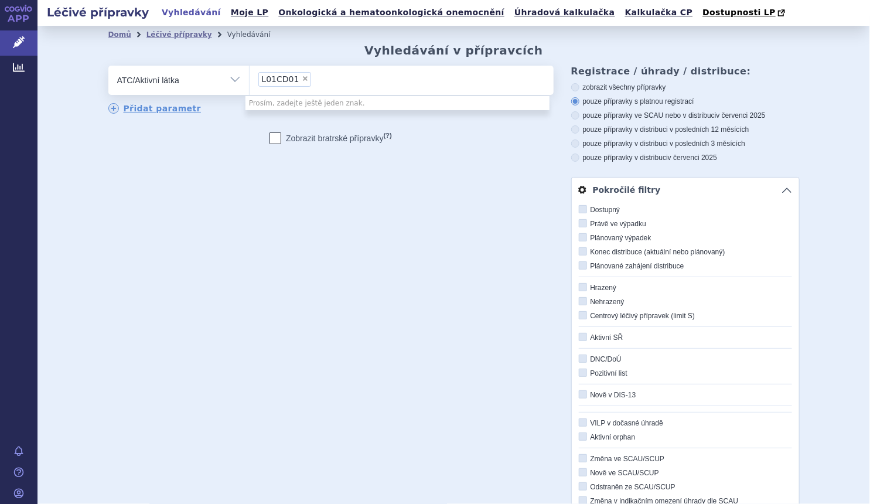
drag, startPoint x: 216, startPoint y: 71, endPoint x: 226, endPoint y: 76, distance: 10.8
click at [218, 74] on select "Vše Přípravek/SUKL kód MAH VPOIS ATC/Aktivní látka Léková forma Síla" at bounding box center [178, 79] width 141 height 26
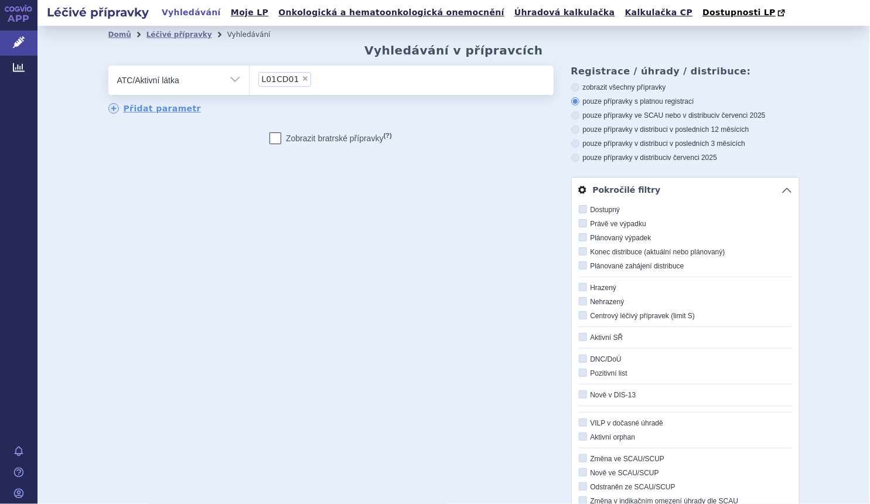
click at [108, 66] on select "Vše Přípravek/SUKL kód MAH VPOIS ATC/Aktivní látka Léková forma Síla" at bounding box center [178, 79] width 141 height 26
click at [233, 76] on select "Vše Přípravek/SUKL kód MAH VPOIS ATC/Aktivní látka Léková forma Síla" at bounding box center [178, 79] width 141 height 26
click at [310, 107] on div "Přidat parametr" at bounding box center [330, 109] width 445 height 12
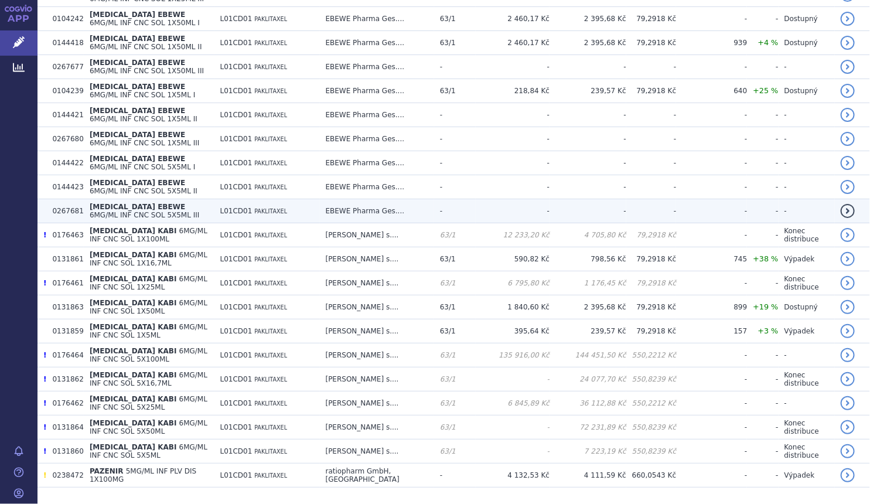
scroll to position [1107, 0]
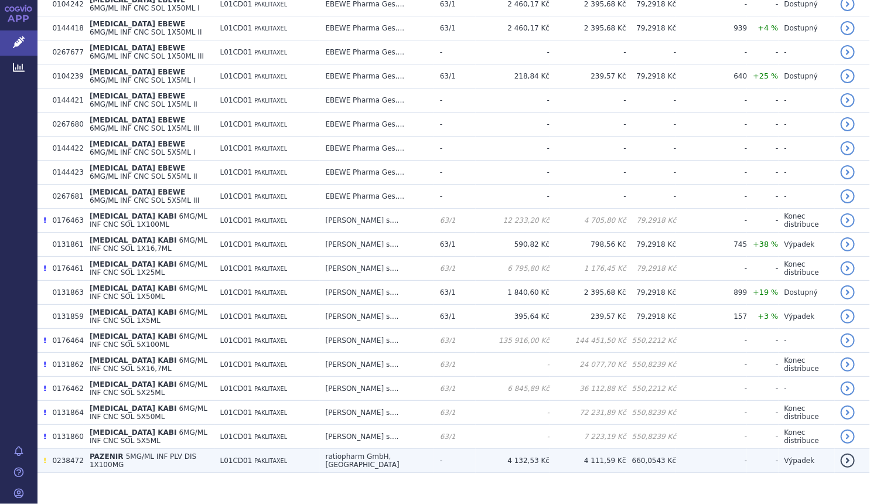
drag, startPoint x: 126, startPoint y: 450, endPoint x: 92, endPoint y: 442, distance: 34.9
click at [93, 452] on span "PAZENIR" at bounding box center [107, 456] width 34 height 8
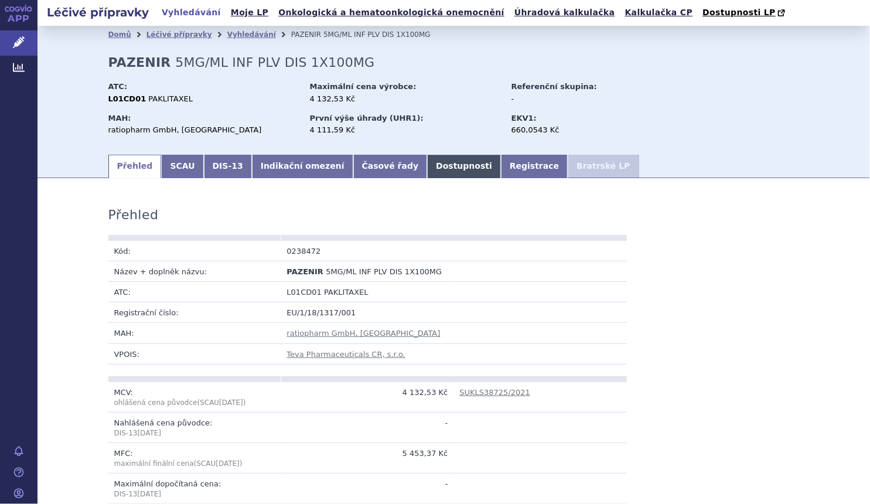
click at [427, 168] on link "Dostupnosti" at bounding box center [464, 166] width 74 height 23
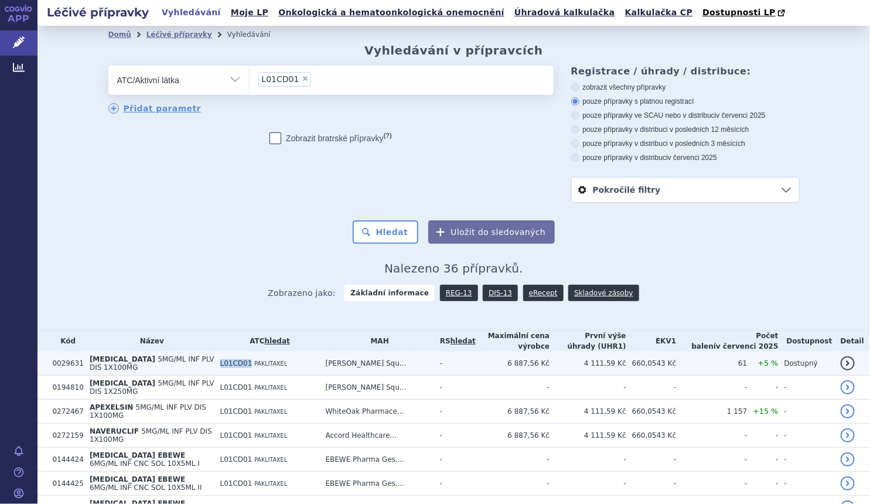
drag, startPoint x: 247, startPoint y: 362, endPoint x: 274, endPoint y: 364, distance: 26.5
click at [274, 364] on td "L01CD01 PAKLITAXEL" at bounding box center [266, 363] width 105 height 24
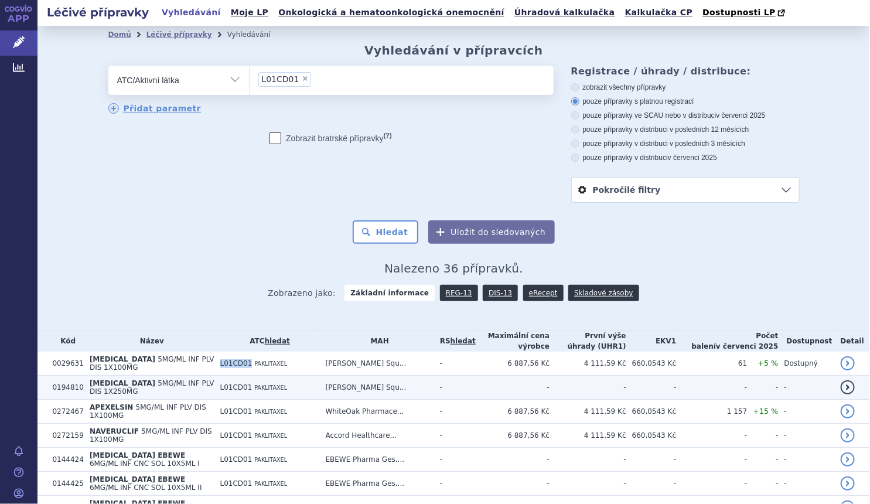
copy span "L01CD01"
